Goal: Task Accomplishment & Management: Manage account settings

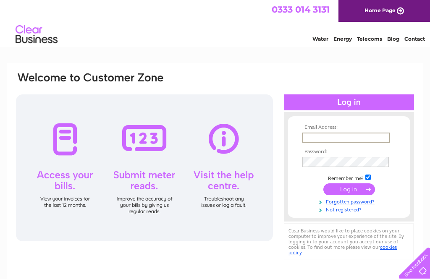
type input "[EMAIL_ADDRESS][DOMAIN_NAME]"
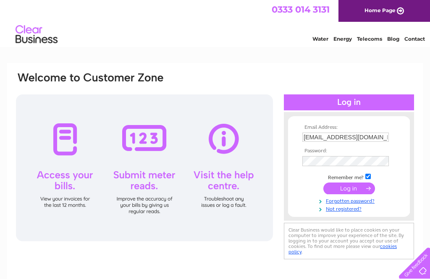
click at [349, 190] on input "submit" at bounding box center [349, 189] width 52 height 12
click at [355, 191] on input "submit" at bounding box center [349, 189] width 52 height 12
click at [375, 39] on link "Telecoms" at bounding box center [369, 39] width 25 height 6
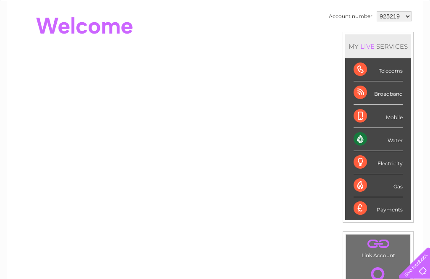
scroll to position [78, 0]
click at [394, 72] on div "Telecoms" at bounding box center [377, 70] width 49 height 23
click at [393, 69] on div "Telecoms" at bounding box center [377, 70] width 49 height 23
click at [387, 76] on div "Telecoms" at bounding box center [377, 70] width 49 height 23
click at [387, 67] on div "Telecoms" at bounding box center [377, 70] width 49 height 23
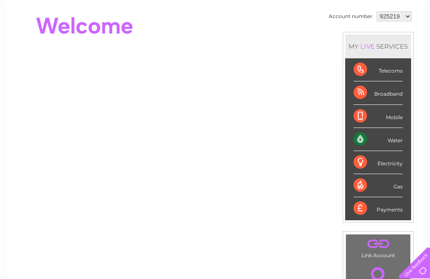
click at [407, 17] on select "925219 1022780" at bounding box center [393, 17] width 35 height 10
select select "1022780"
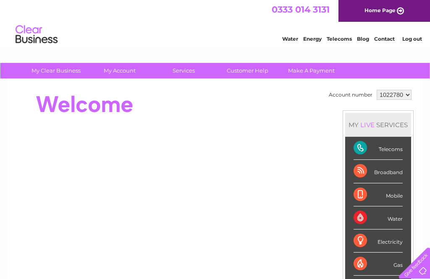
click at [399, 151] on div "Telecoms" at bounding box center [377, 148] width 49 height 23
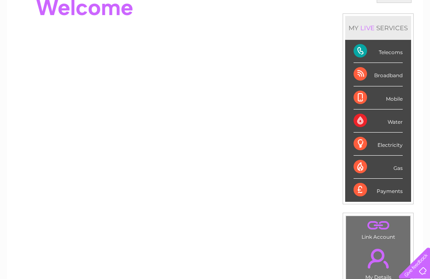
scroll to position [97, 0]
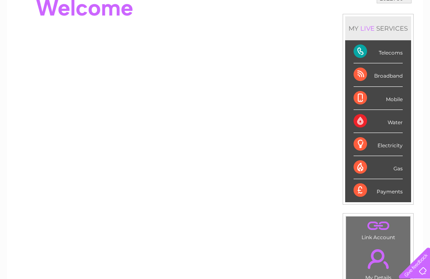
click at [370, 55] on div "Telecoms" at bounding box center [377, 51] width 49 height 23
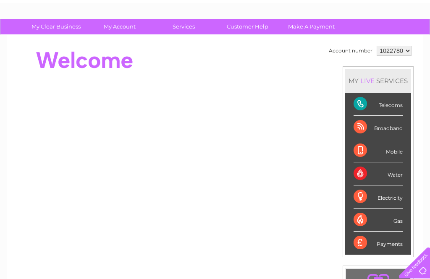
scroll to position [44, 0]
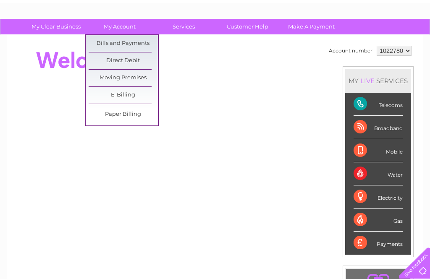
click at [137, 43] on link "Bills and Payments" at bounding box center [123, 43] width 69 height 17
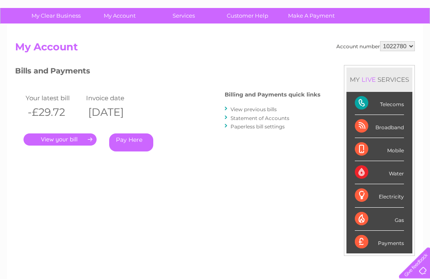
scroll to position [55, 0]
click at [289, 117] on link "Statement of Accounts" at bounding box center [259, 118] width 59 height 6
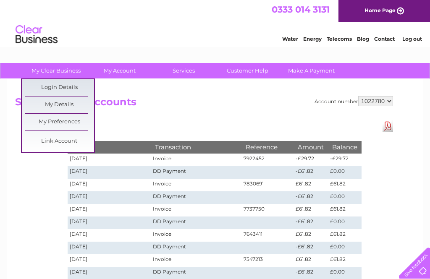
click at [69, 102] on link "My Details" at bounding box center [59, 105] width 69 height 17
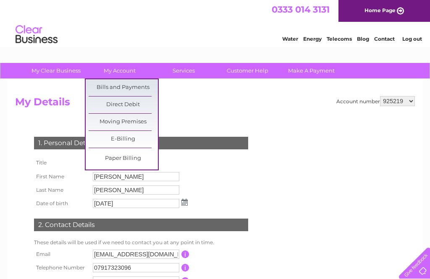
click at [138, 91] on link "Bills and Payments" at bounding box center [123, 87] width 69 height 17
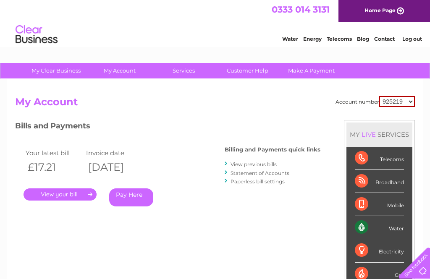
click at [411, 96] on select "925219 1022780" at bounding box center [397, 101] width 36 height 11
select select "1022780"
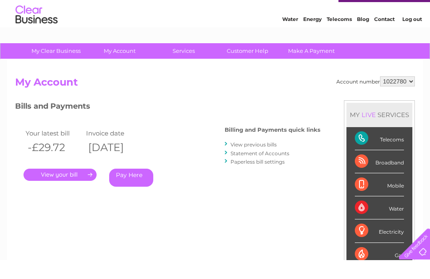
scroll to position [20, 0]
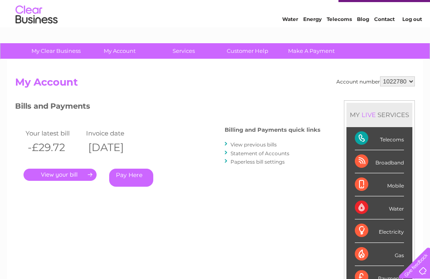
click at [89, 170] on link "." at bounding box center [59, 175] width 73 height 12
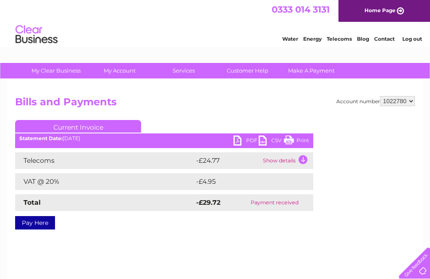
click at [346, 38] on link "Telecoms" at bounding box center [338, 39] width 25 height 6
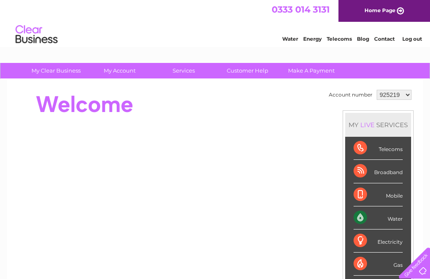
click at [403, 95] on select "925219 1022780" at bounding box center [393, 95] width 35 height 10
select select "1022780"
click at [399, 152] on div "Telecoms" at bounding box center [377, 148] width 49 height 23
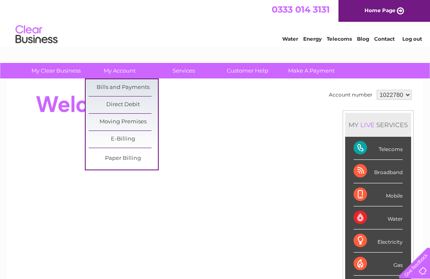
click at [135, 87] on link "Bills and Payments" at bounding box center [123, 87] width 69 height 17
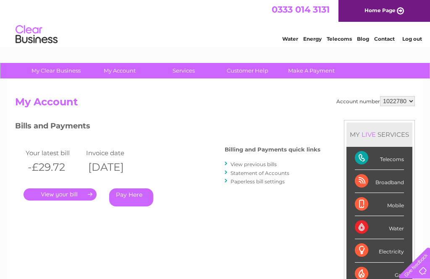
click at [271, 163] on link "View previous bills" at bounding box center [253, 164] width 46 height 6
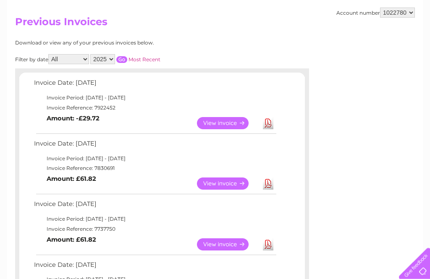
scroll to position [66, 0]
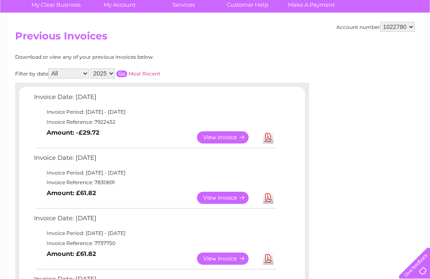
click at [227, 193] on link "View" at bounding box center [228, 198] width 62 height 12
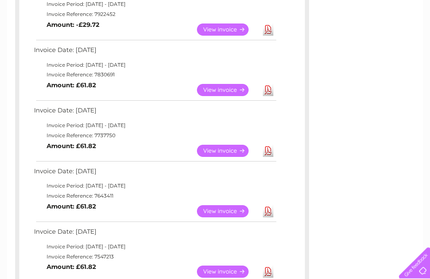
scroll to position [174, 0]
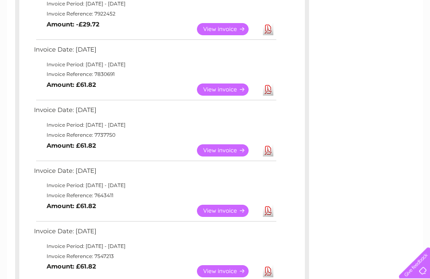
click at [10, 222] on div "Account number 925219 1022780 Previous Invoices Download or view any of your pr…" at bounding box center [214, 176] width 415 height 541
click at [46, 206] on td "View Download Amount: £61.82" at bounding box center [154, 211] width 245 height 21
click at [44, 258] on td "Invoice Reference: 7547213" at bounding box center [154, 257] width 245 height 10
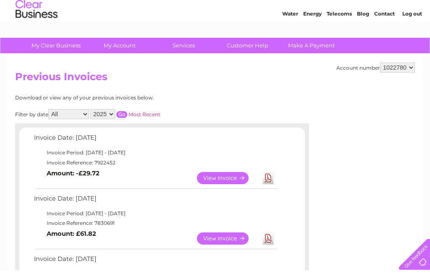
scroll to position [26, 0]
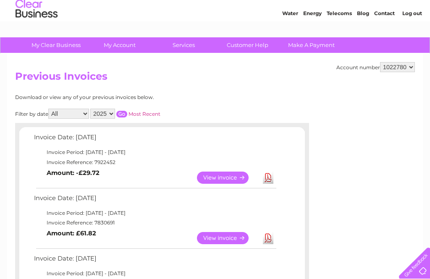
click at [115, 114] on select "2025 2024 2023 2022" at bounding box center [102, 114] width 25 height 10
click at [127, 111] on input "button" at bounding box center [121, 114] width 11 height 7
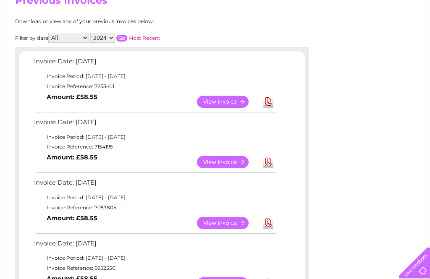
scroll to position [102, 0]
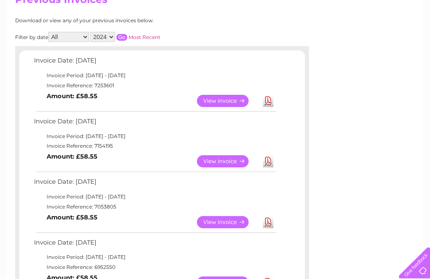
click at [48, 258] on td "Invoice Period: 1 September 2024 - 30 September 2024" at bounding box center [154, 258] width 245 height 10
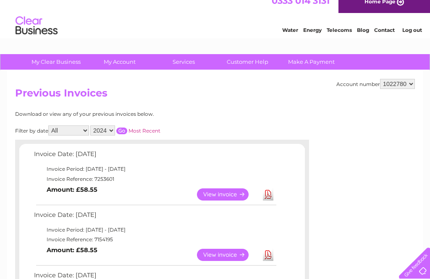
scroll to position [0, 0]
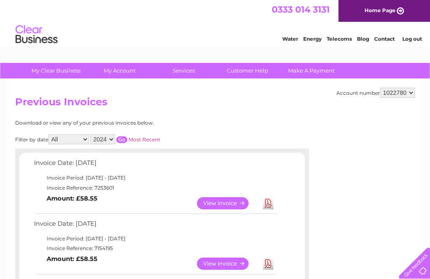
click at [114, 137] on select "2025 2024 2023 2022" at bounding box center [102, 139] width 25 height 10
click at [127, 136] on input "button" at bounding box center [121, 139] width 11 height 7
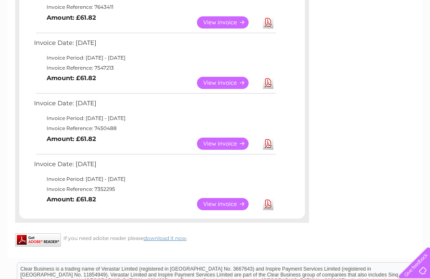
scroll to position [363, 0]
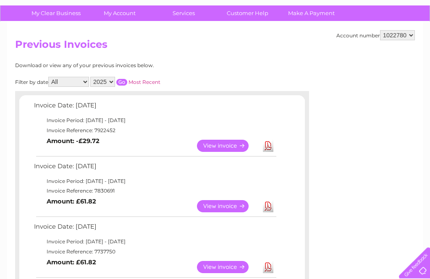
click at [112, 83] on select "2025 2024 2023 2022" at bounding box center [102, 82] width 25 height 10
select select "2024"
click at [127, 81] on input "button" at bounding box center [121, 82] width 11 height 7
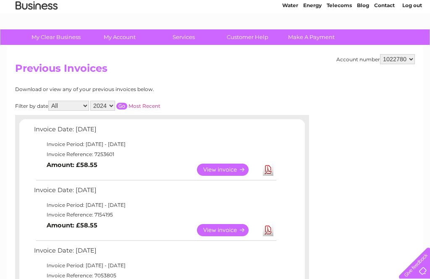
scroll to position [32, 0]
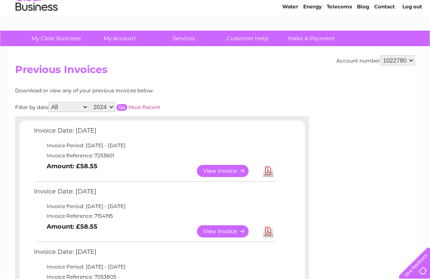
click at [401, 58] on select "925219 1022780" at bounding box center [397, 60] width 35 height 10
select select "925219"
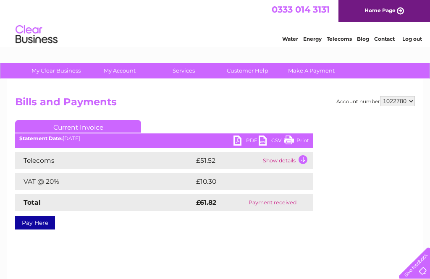
click at [237, 140] on link "PDF" at bounding box center [245, 142] width 25 height 12
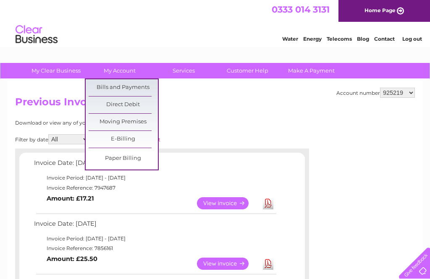
click at [136, 93] on link "Bills and Payments" at bounding box center [123, 87] width 69 height 17
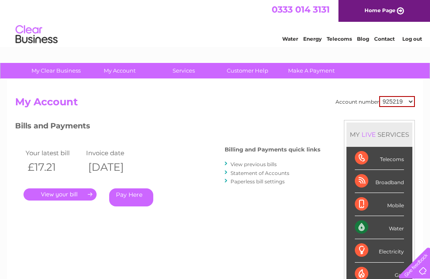
click at [313, 68] on link "Make A Payment" at bounding box center [311, 71] width 69 height 16
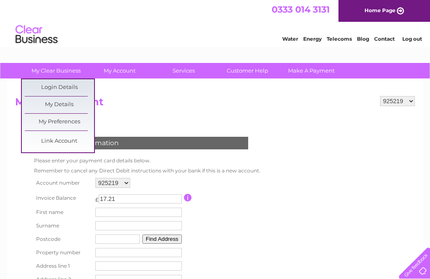
click at [72, 103] on link "My Details" at bounding box center [59, 105] width 69 height 17
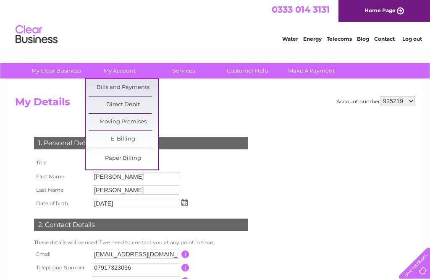
click at [133, 102] on link "Direct Debit" at bounding box center [123, 105] width 69 height 17
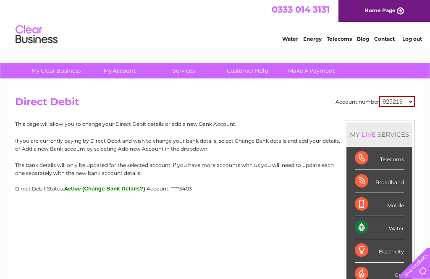
click at [387, 149] on div "Telecoms" at bounding box center [379, 158] width 49 height 23
click at [394, 157] on div "Telecoms" at bounding box center [379, 158] width 49 height 23
click at [407, 102] on select "925219 1022780" at bounding box center [397, 101] width 36 height 11
select select "1022780"
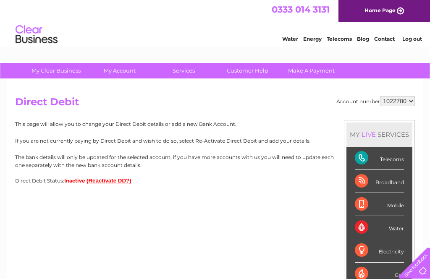
click at [406, 40] on link "Log out" at bounding box center [412, 39] width 20 height 6
